Goal: Task Accomplishment & Management: Manage account settings

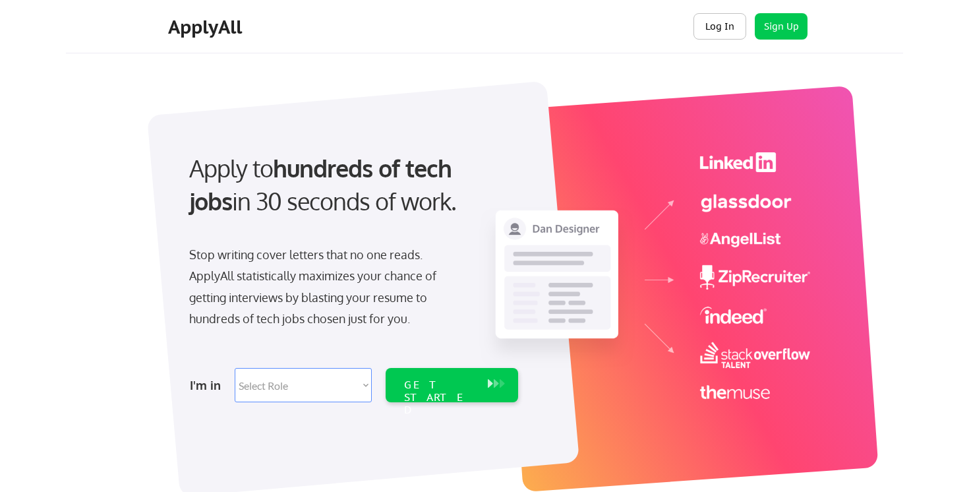
click at [715, 23] on button "Log In" at bounding box center [720, 26] width 53 height 26
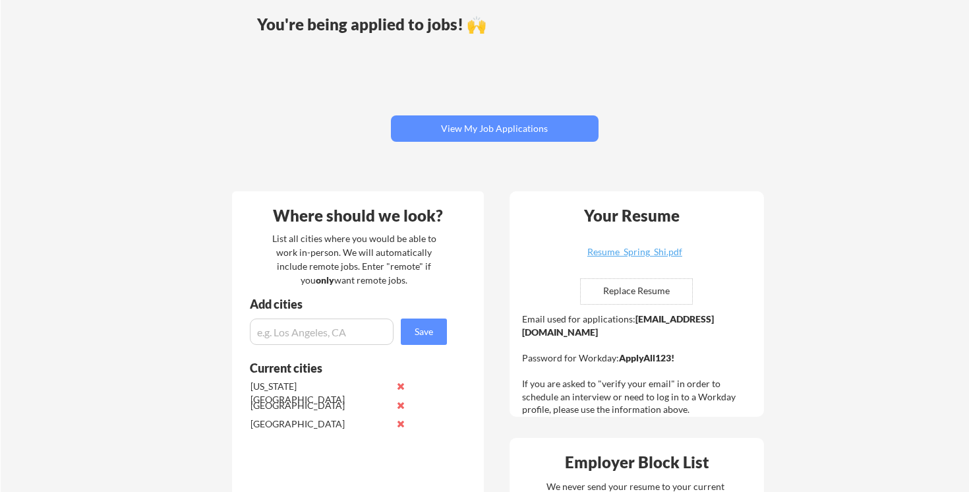
scroll to position [116, 0]
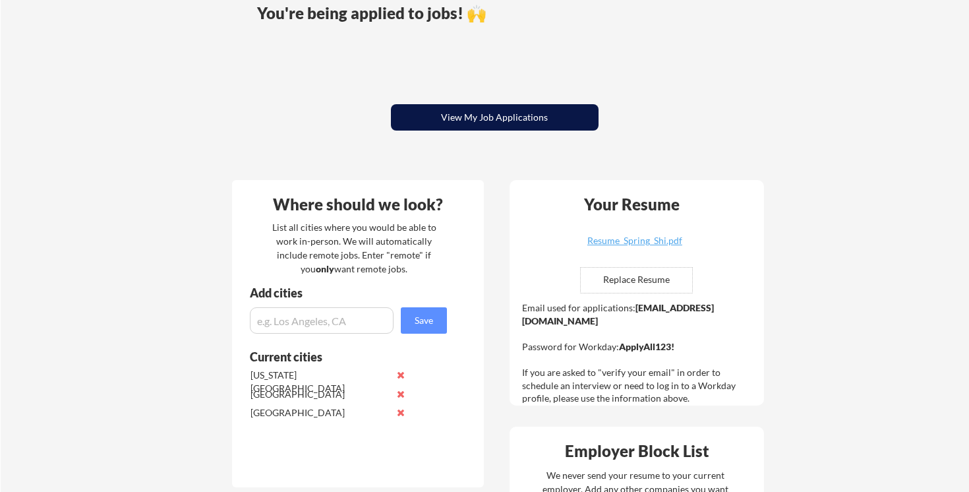
click at [475, 129] on button "View My Job Applications" at bounding box center [495, 117] width 208 height 26
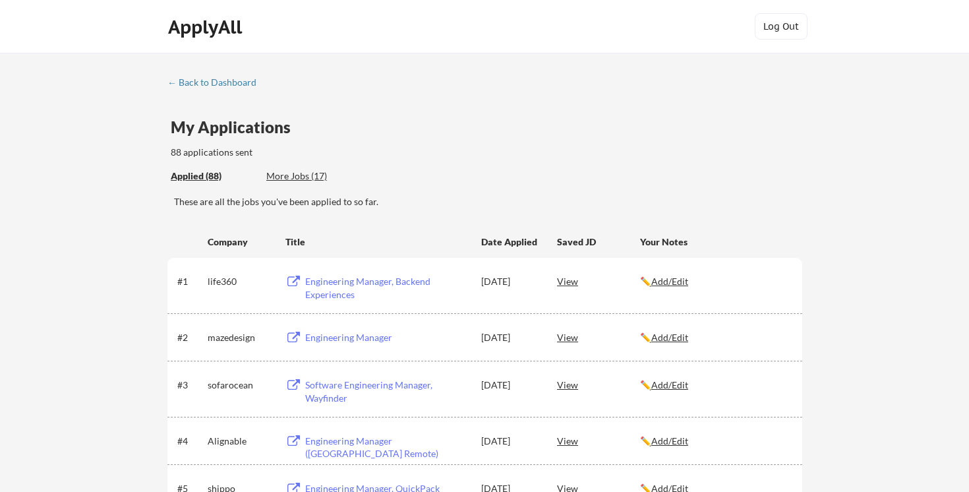
scroll to position [903, 0]
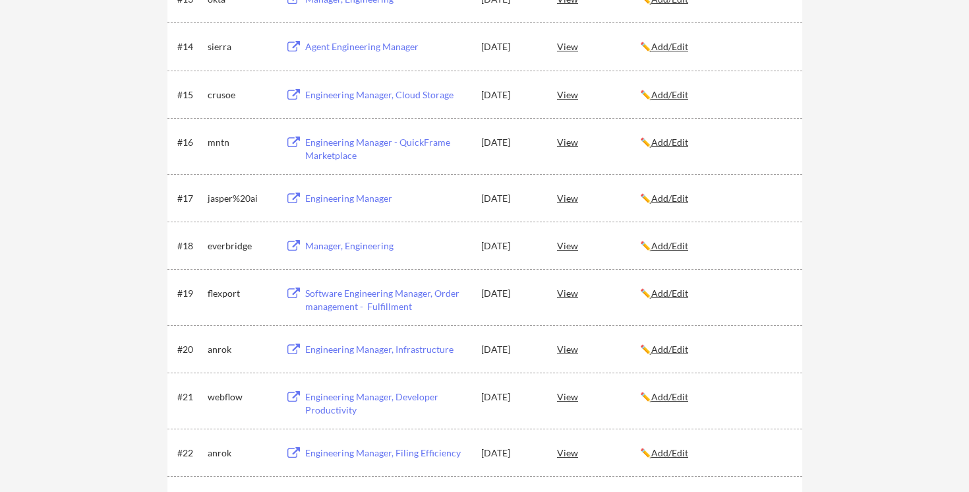
click at [341, 240] on div "Manager, Engineering" at bounding box center [386, 245] width 163 height 13
